Goal: Book appointment/travel/reservation

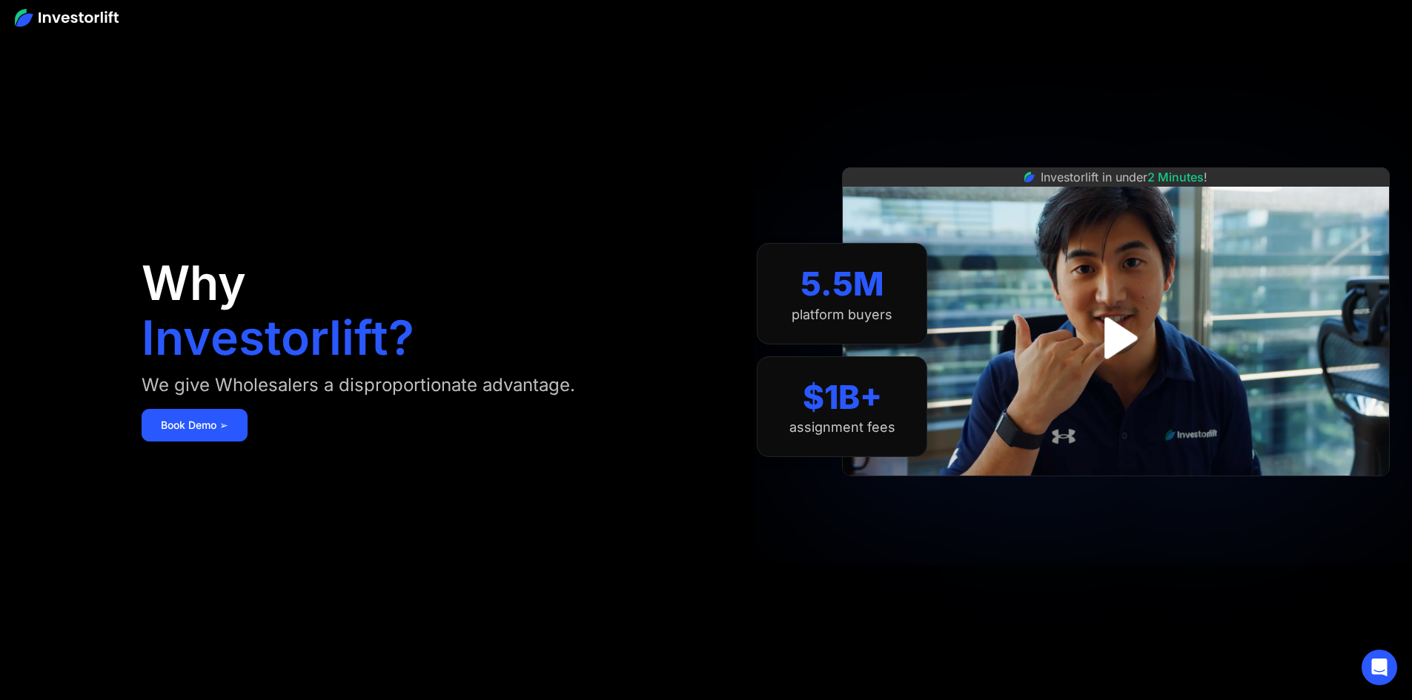
scroll to position [222, 0]
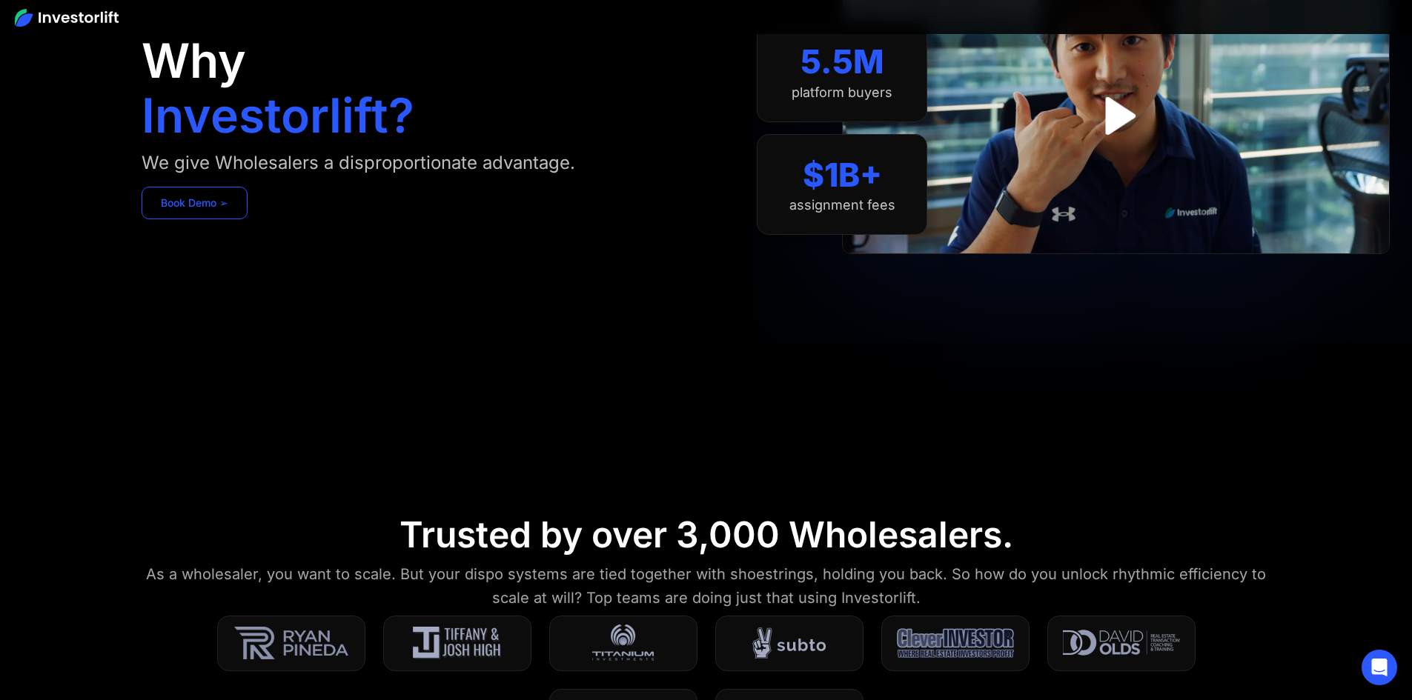
click at [248, 219] on link "Book Demo ➢" at bounding box center [195, 203] width 106 height 33
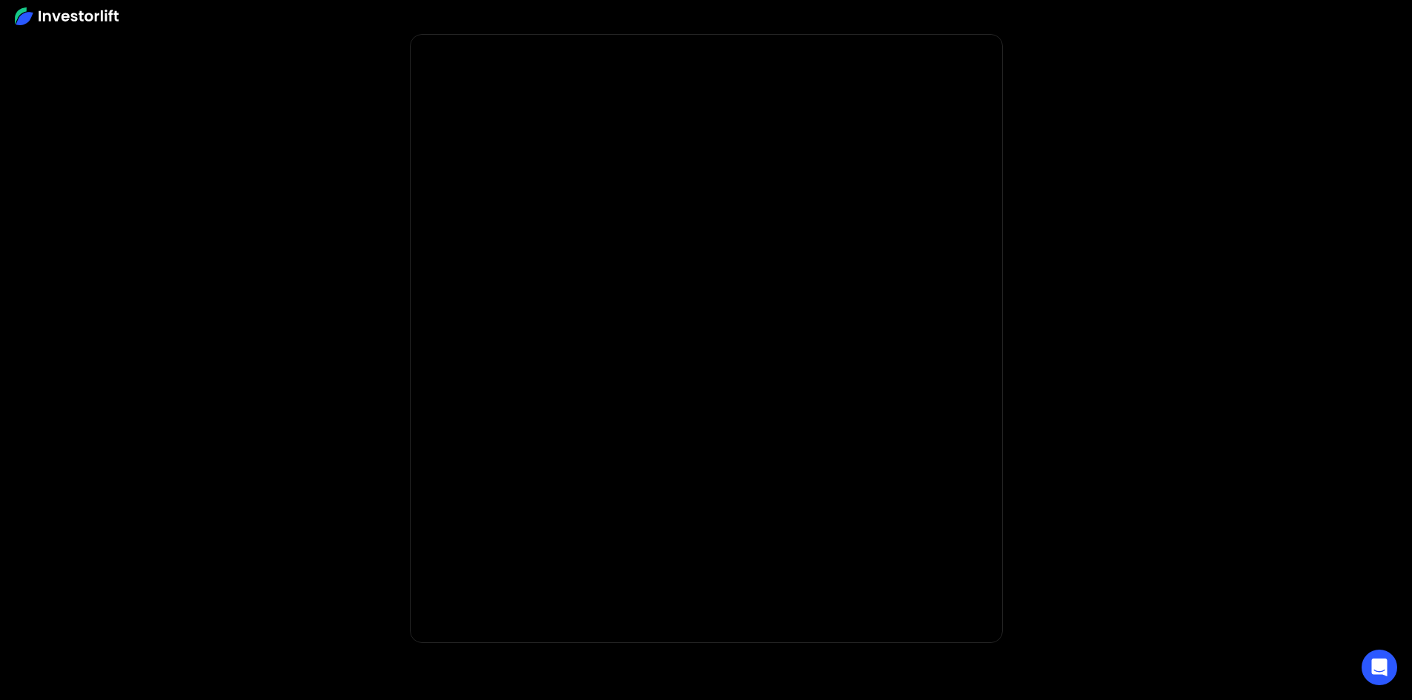
scroll to position [39, 0]
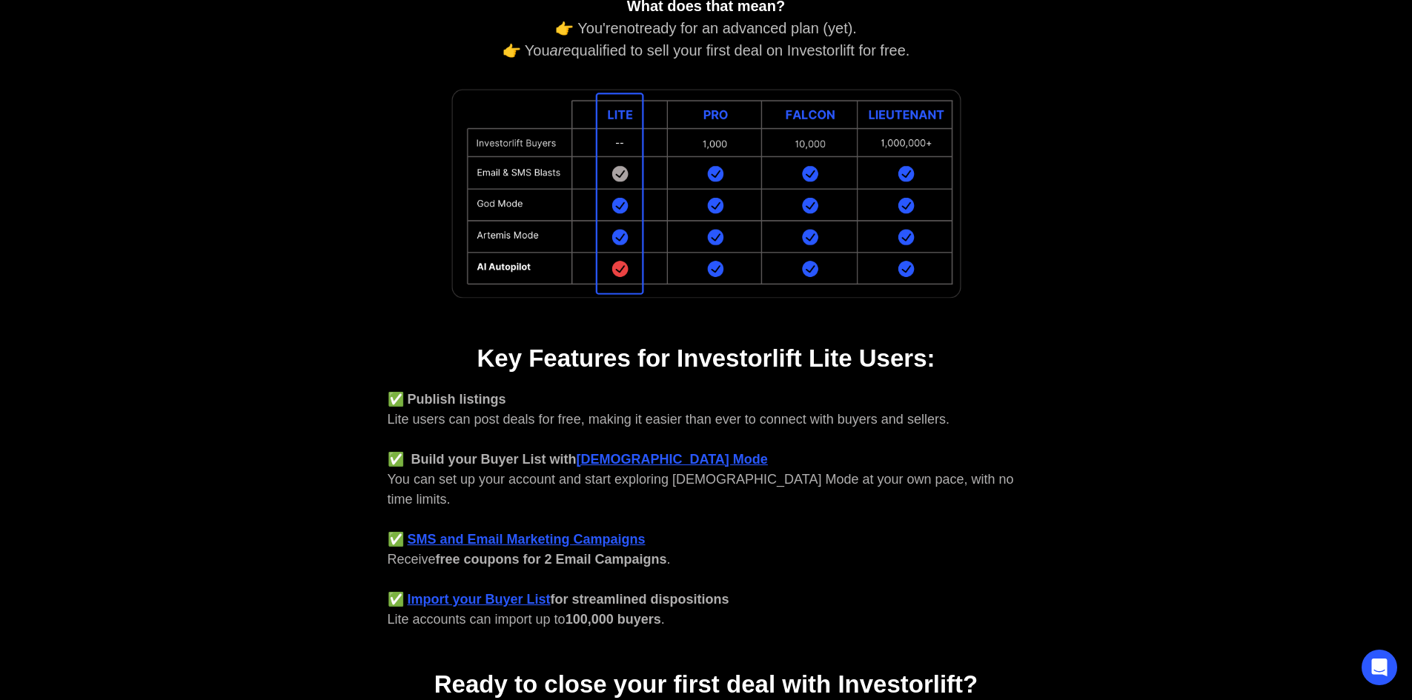
scroll to position [519, 0]
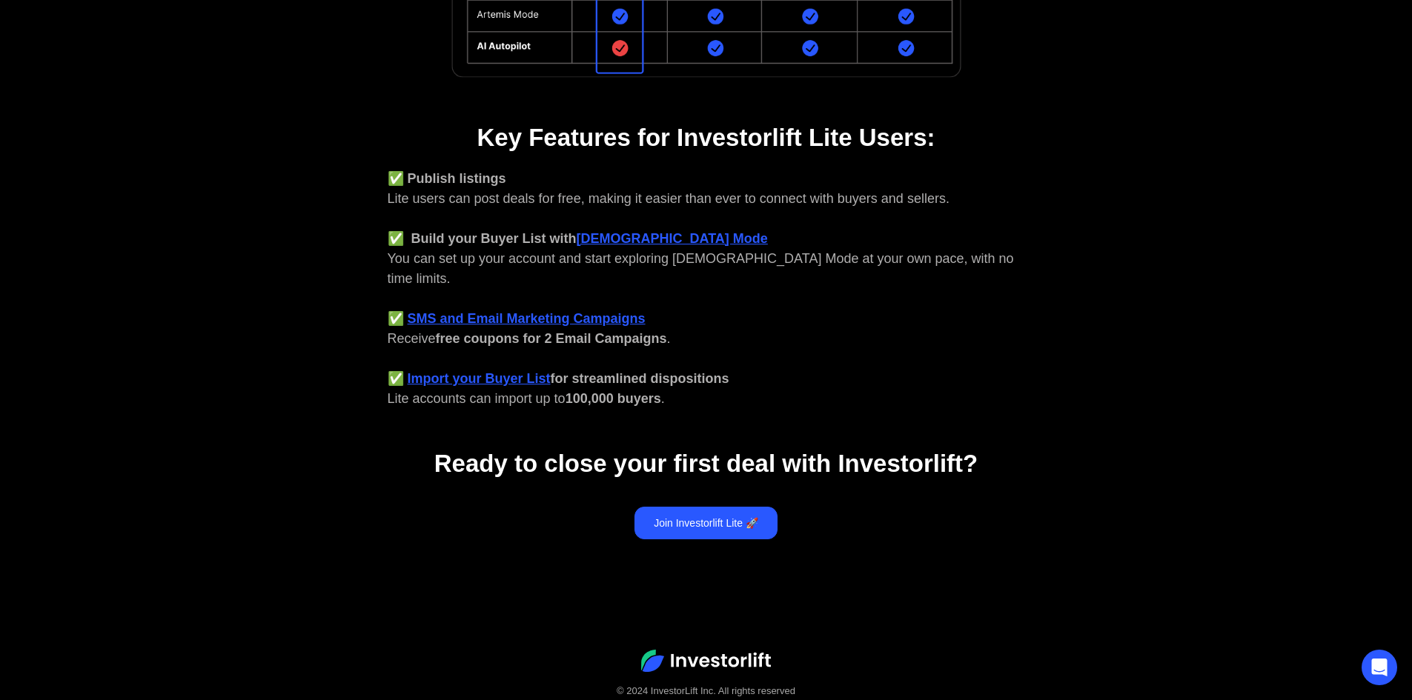
scroll to position [531, 0]
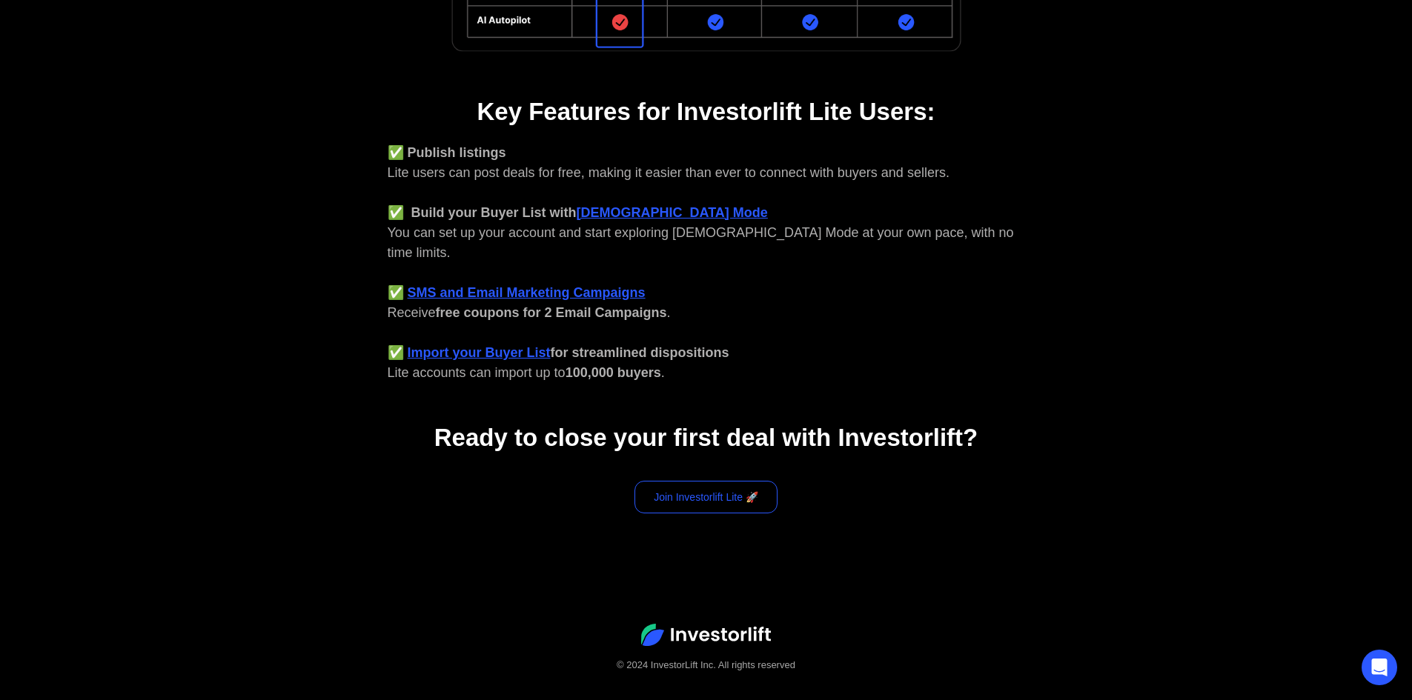
click at [734, 481] on link "Join Investorlift Lite 🚀" at bounding box center [705, 497] width 143 height 33
